Goal: Download file/media

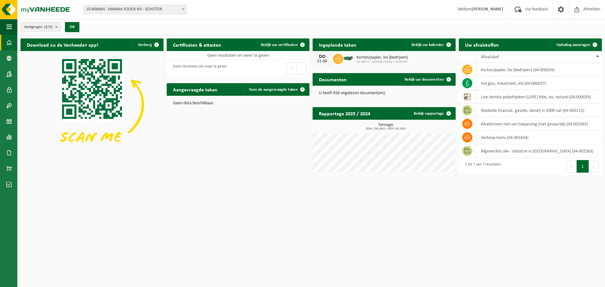
click at [271, 211] on html "Vestiging: 10-806864 - MANNA FOODS NV - SCHOTEN 10-806865 - MANNA - WIJNEGEM 10…" at bounding box center [302, 143] width 605 height 287
click at [11, 166] on span at bounding box center [9, 169] width 6 height 16
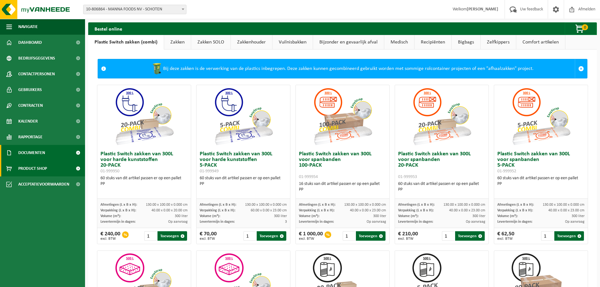
click at [42, 149] on span "Documenten" at bounding box center [31, 153] width 27 height 16
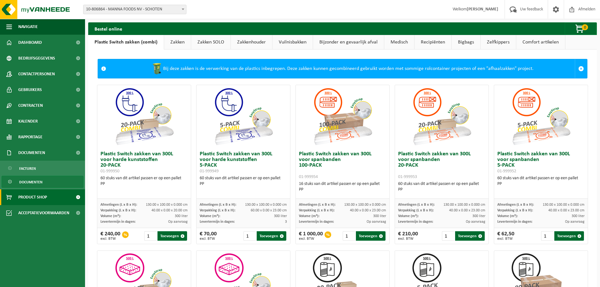
click at [39, 185] on span "Documenten" at bounding box center [30, 182] width 23 height 12
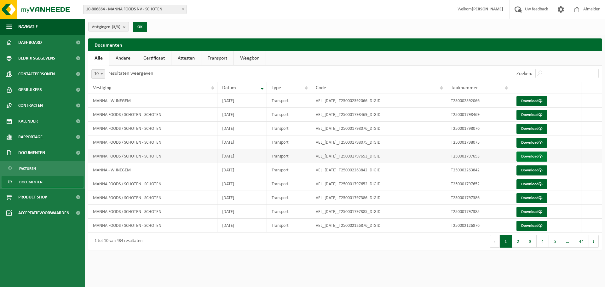
click at [538, 155] on link "Download" at bounding box center [532, 157] width 31 height 10
click at [188, 157] on td "MANNA FOODS / SCHOTEN - SCHOTEN" at bounding box center [152, 156] width 129 height 14
click at [46, 198] on span "Product Shop" at bounding box center [32, 197] width 29 height 16
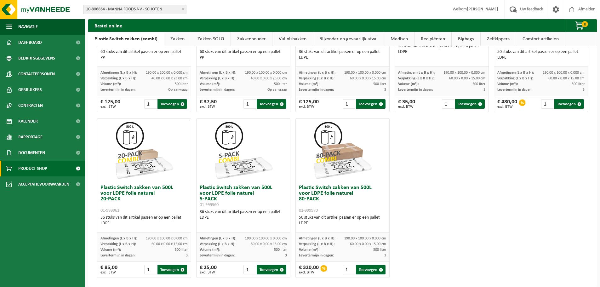
scroll to position [304, 0]
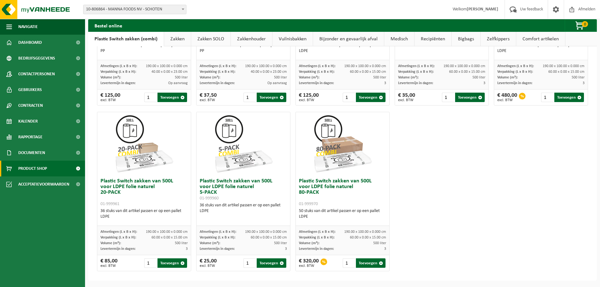
click at [345, 207] on div "Plastic Switch zakken van 500L voor LDPE folie naturel 80-PACK 01-999970 50 stu…" at bounding box center [343, 200] width 94 height 51
